Goal: Check status: Check status

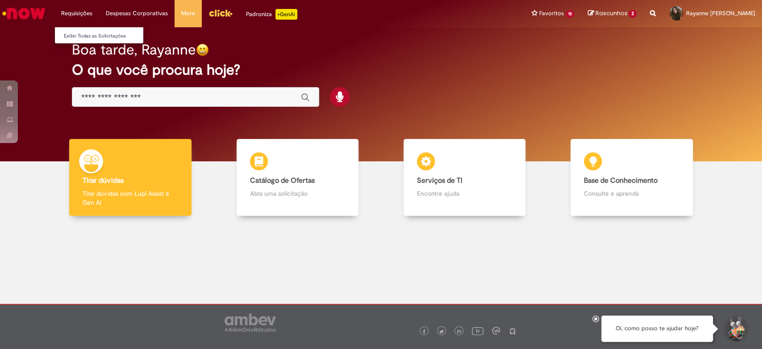
click at [76, 12] on li "Requisições Exibir Todas as Solicitações" at bounding box center [76, 13] width 45 height 27
click at [94, 34] on link "Exibir Todas as Solicitações" at bounding box center [104, 36] width 98 height 10
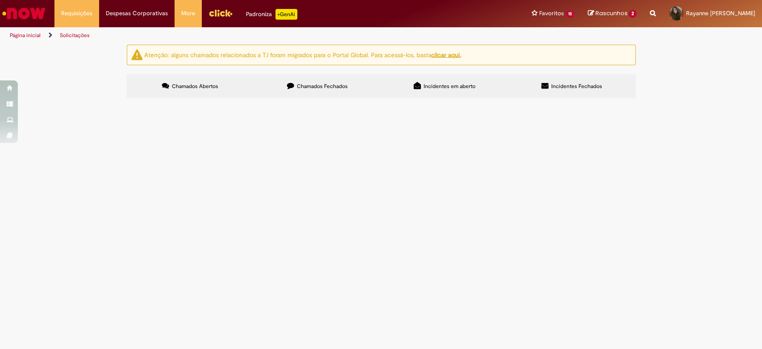
click at [296, 90] on label "Chamados Fechados" at bounding box center [317, 86] width 127 height 24
click at [0, 0] on span "Ar condicionado para sala de lubrificação do processo." at bounding box center [0, 0] width 0 height 0
click at [0, 0] on span "Compras rápidas (Speed Buy)" at bounding box center [0, 0] width 0 height 0
click at [0, 0] on span "Ar condicionado para sala de lubrificação do processo." at bounding box center [0, 0] width 0 height 0
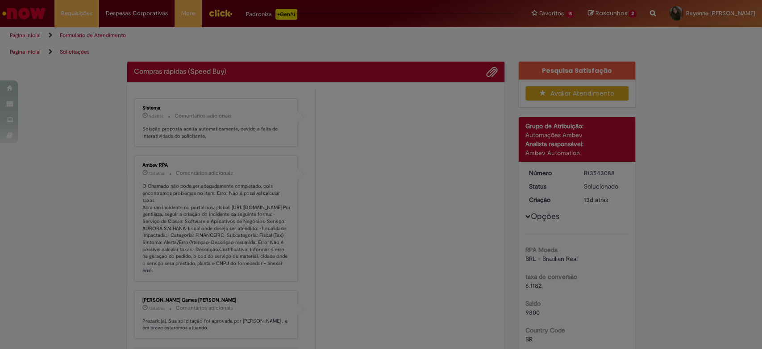
click at [151, 187] on div "Feedback" at bounding box center [381, 174] width 762 height 349
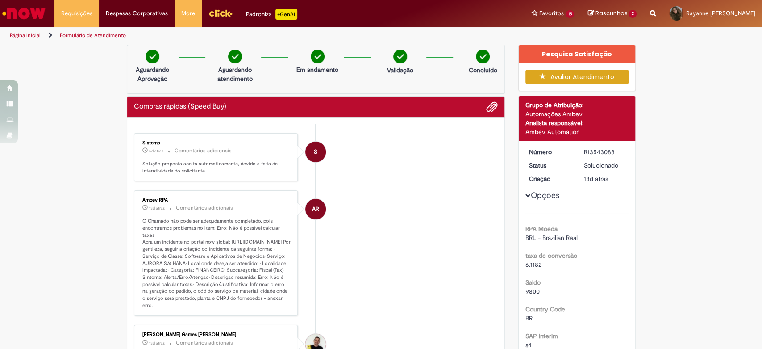
scroll to position [99, 0]
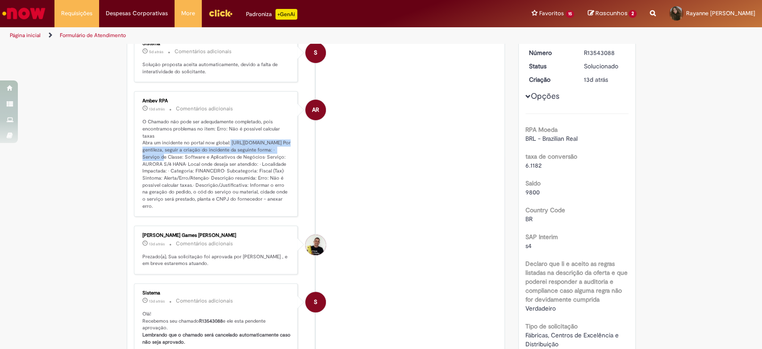
drag, startPoint x: 225, startPoint y: 134, endPoint x: 271, endPoint y: 149, distance: 48.7
click at [271, 149] on p "O Chamado não pode ser adequdamente completado, pois encontramos problemas no i…" at bounding box center [216, 163] width 149 height 91
copy p "[URL][DOMAIN_NAME]"
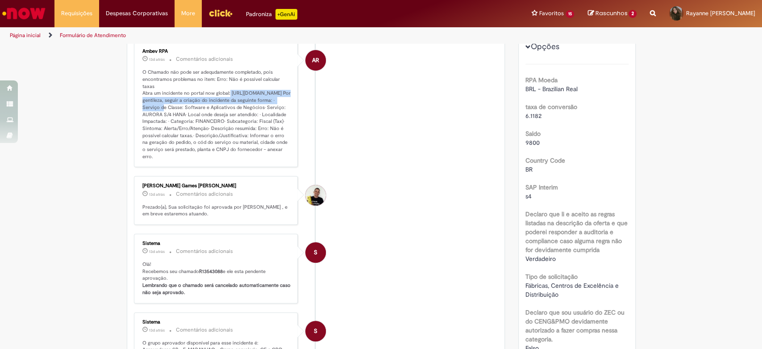
click at [385, 56] on li "AR Ambev RPA 13d atrás 13 dias atrás Comentários adicionais" at bounding box center [316, 104] width 364 height 125
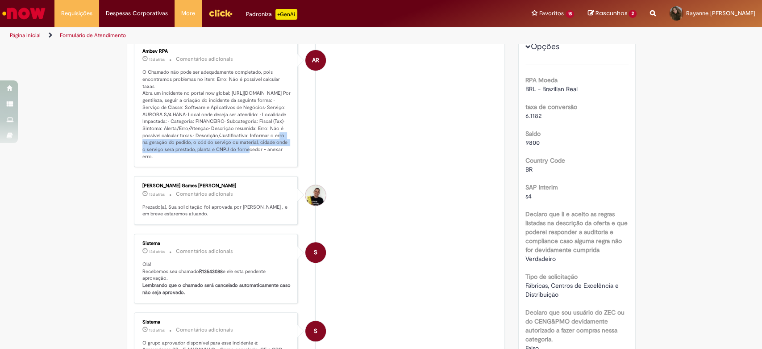
drag, startPoint x: 231, startPoint y: 132, endPoint x: 192, endPoint y: 148, distance: 42.3
click at [192, 148] on p "O Chamado não pode ser adequdamente completado, pois encontramos problemas no i…" at bounding box center [216, 114] width 149 height 91
copy p "Erro: Não é possível calcular taxas."
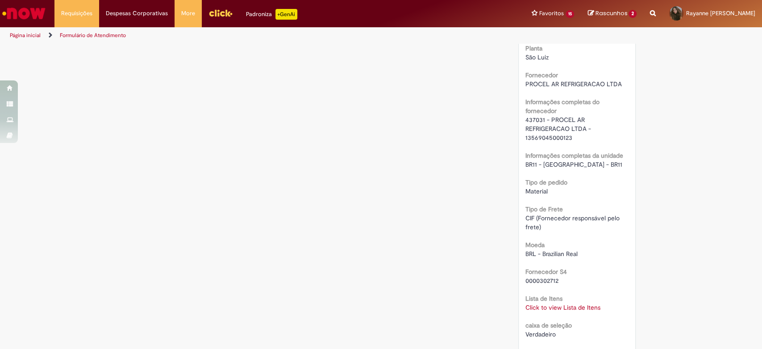
scroll to position [694, 0]
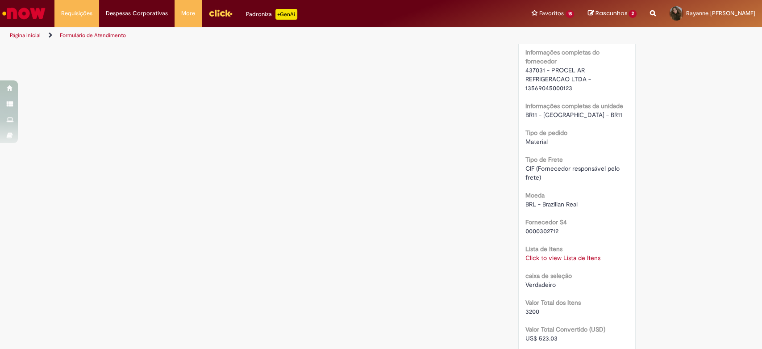
click at [564, 255] on link "Click to view Lista de Itens" at bounding box center [562, 258] width 75 height 8
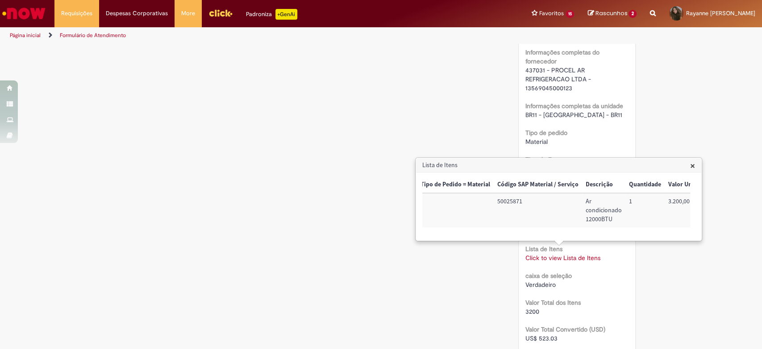
scroll to position [0, 33]
drag, startPoint x: 515, startPoint y: 200, endPoint x: 489, endPoint y: 200, distance: 25.4
click at [489, 200] on td "50025871" at bounding box center [531, 210] width 88 height 34
copy td "50025871"
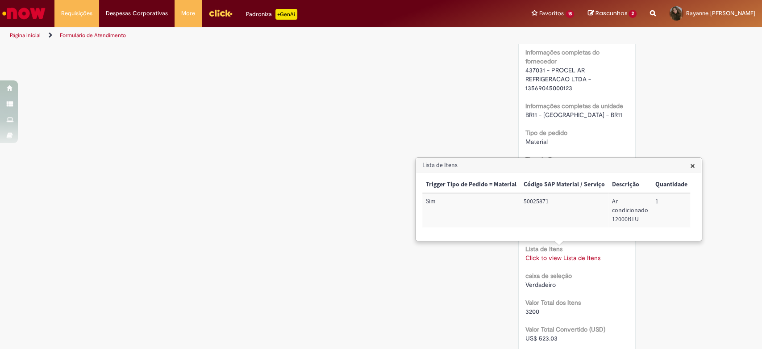
click at [471, 128] on div "Verificar Código de Barras Aguardando Aprovação Aguardando atendimento Em andam…" at bounding box center [381, 51] width 522 height 1402
drag, startPoint x: 521, startPoint y: 67, endPoint x: 577, endPoint y: 86, distance: 58.9
click at [577, 86] on div "437031 - PROCEL AR REFRIGERACAO LTDA - 13569045000123" at bounding box center [576, 79] width 103 height 27
copy span "437031 - PROCEL AR REFRIGERACAO LTDA - 13569045000123"
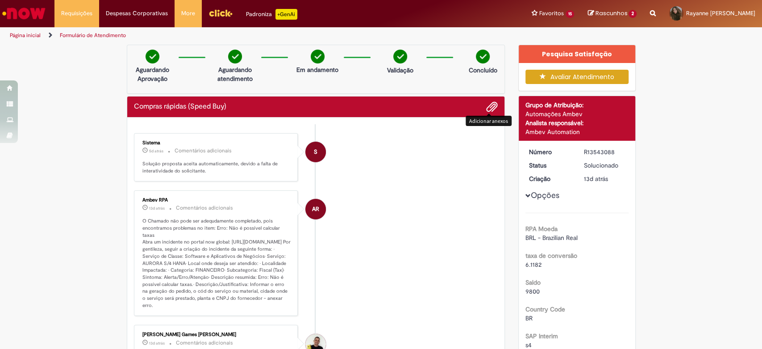
click at [488, 102] on span "Adicionar anexos" at bounding box center [492, 107] width 11 height 11
